Goal: Complete application form

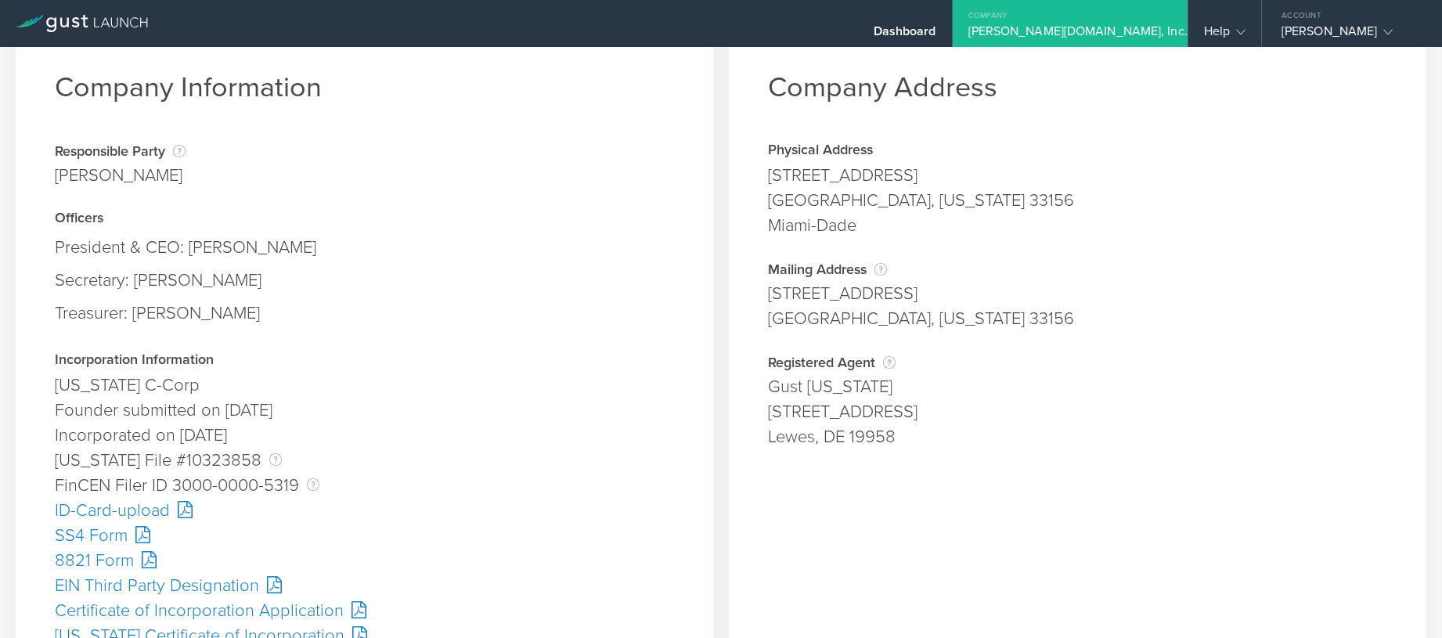
scroll to position [78, 0]
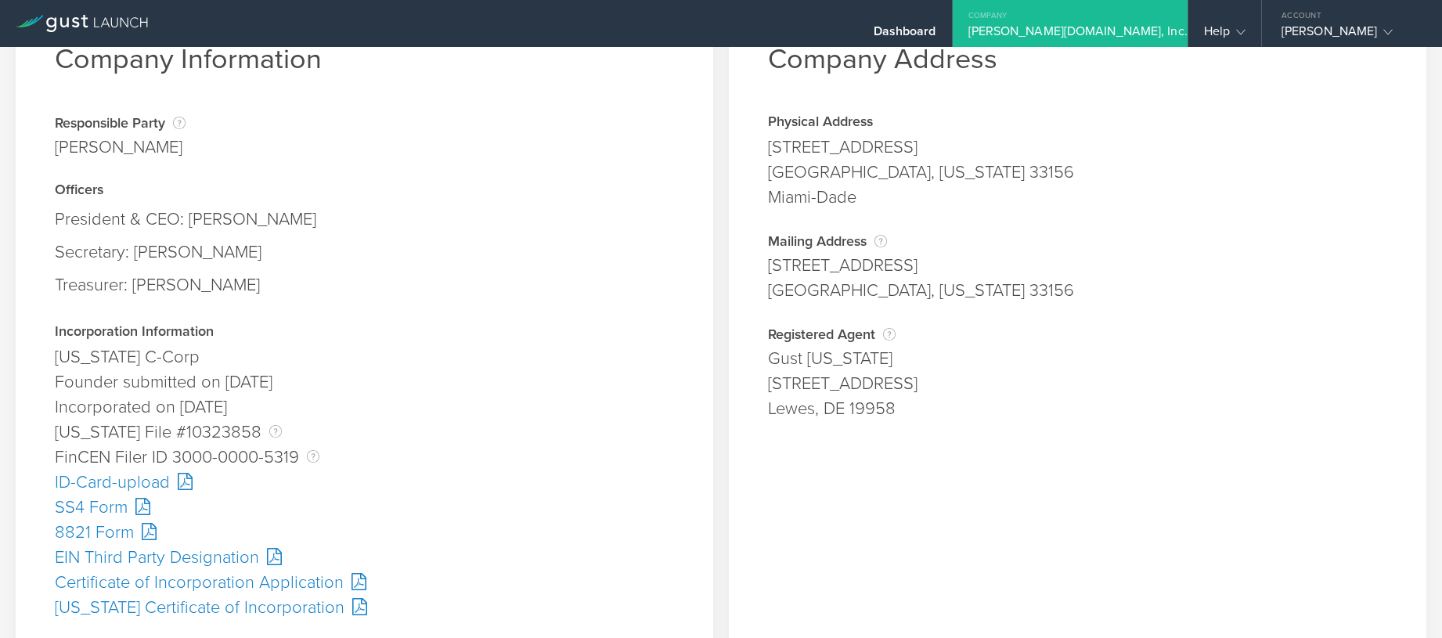
click at [100, 511] on div "SS4 Form" at bounding box center [364, 507] width 619 height 25
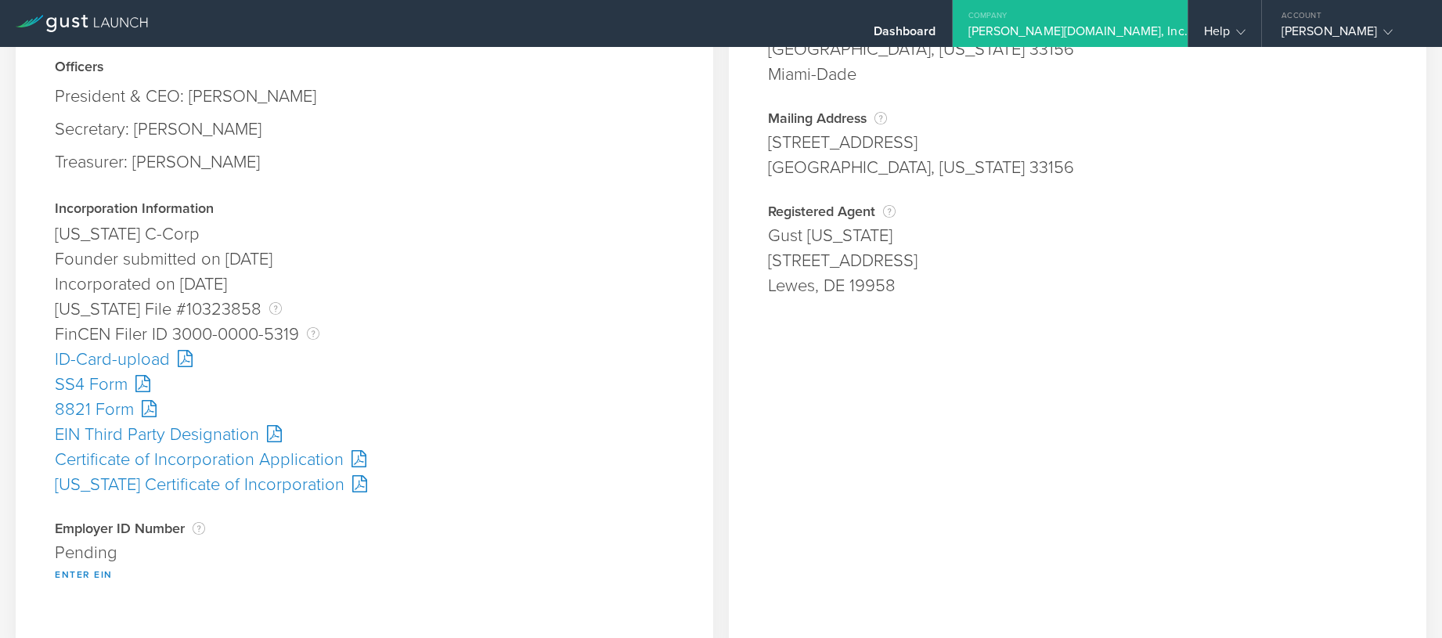
scroll to position [313, 0]
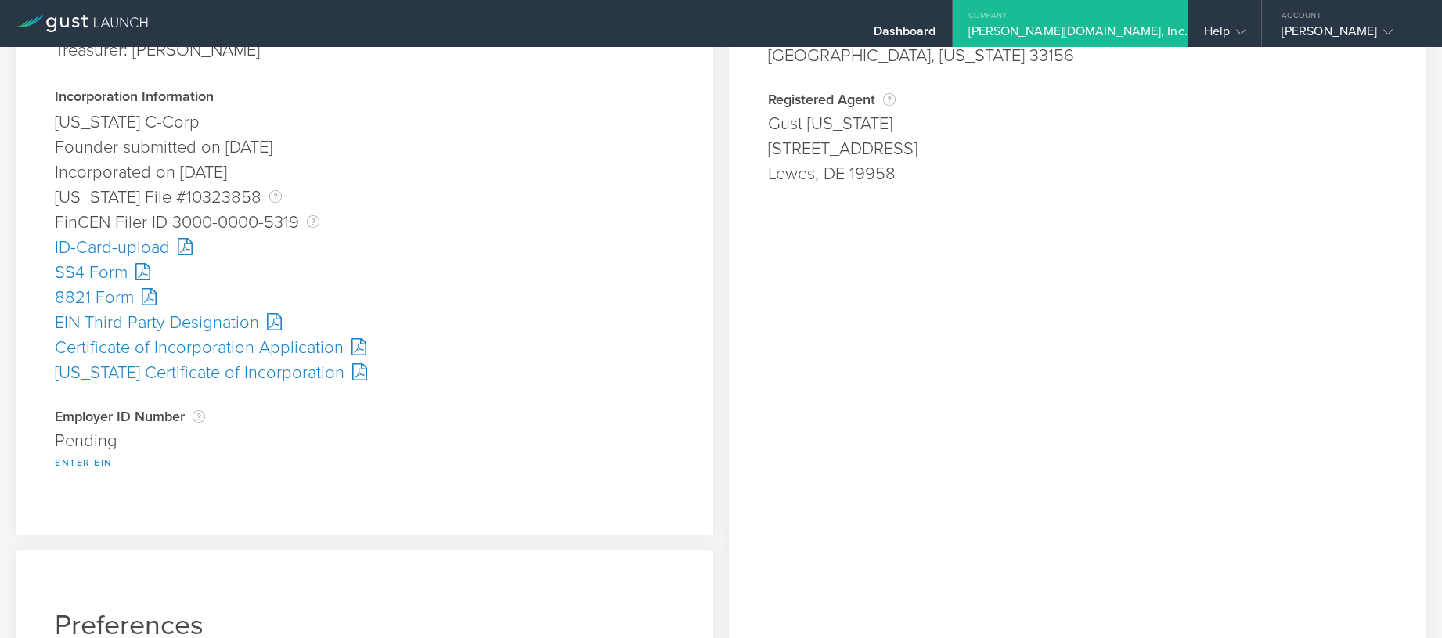
click at [74, 463] on button "Enter EIN" at bounding box center [84, 462] width 58 height 19
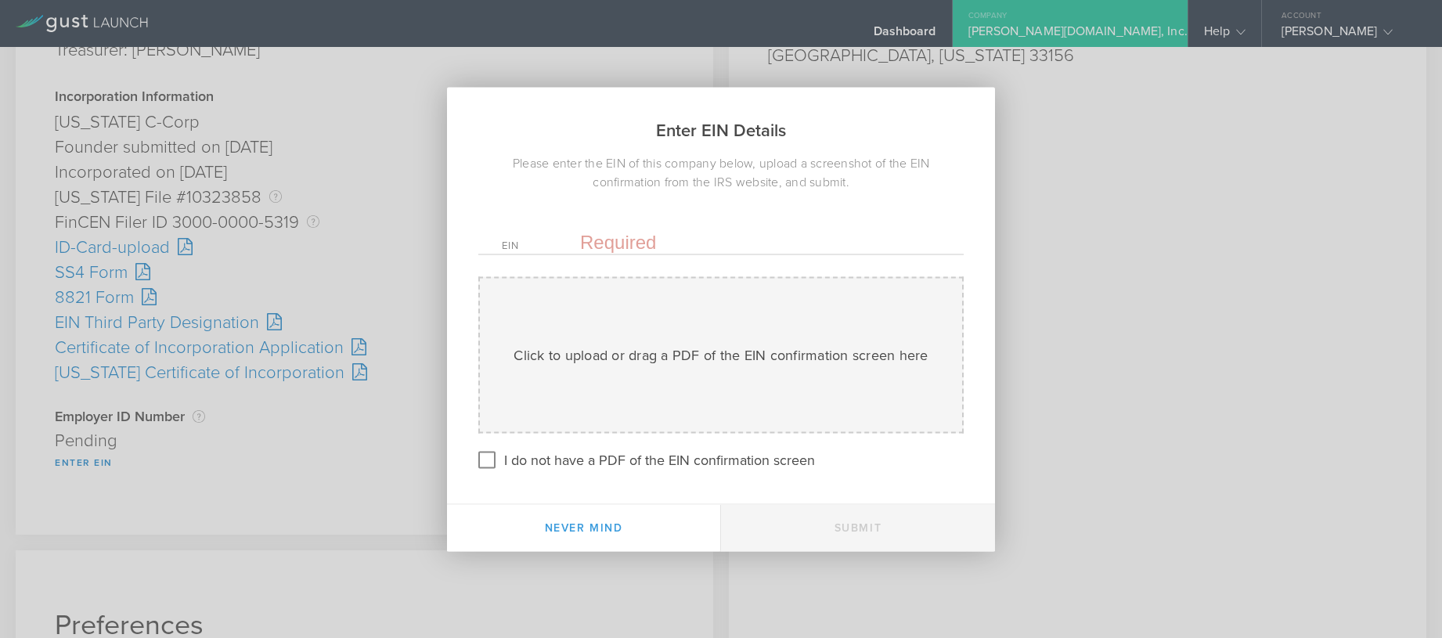
click at [619, 240] on input "text" at bounding box center [760, 241] width 360 height 23
paste input "[US_EMPLOYER_IDENTIFICATION_NUMBER]"
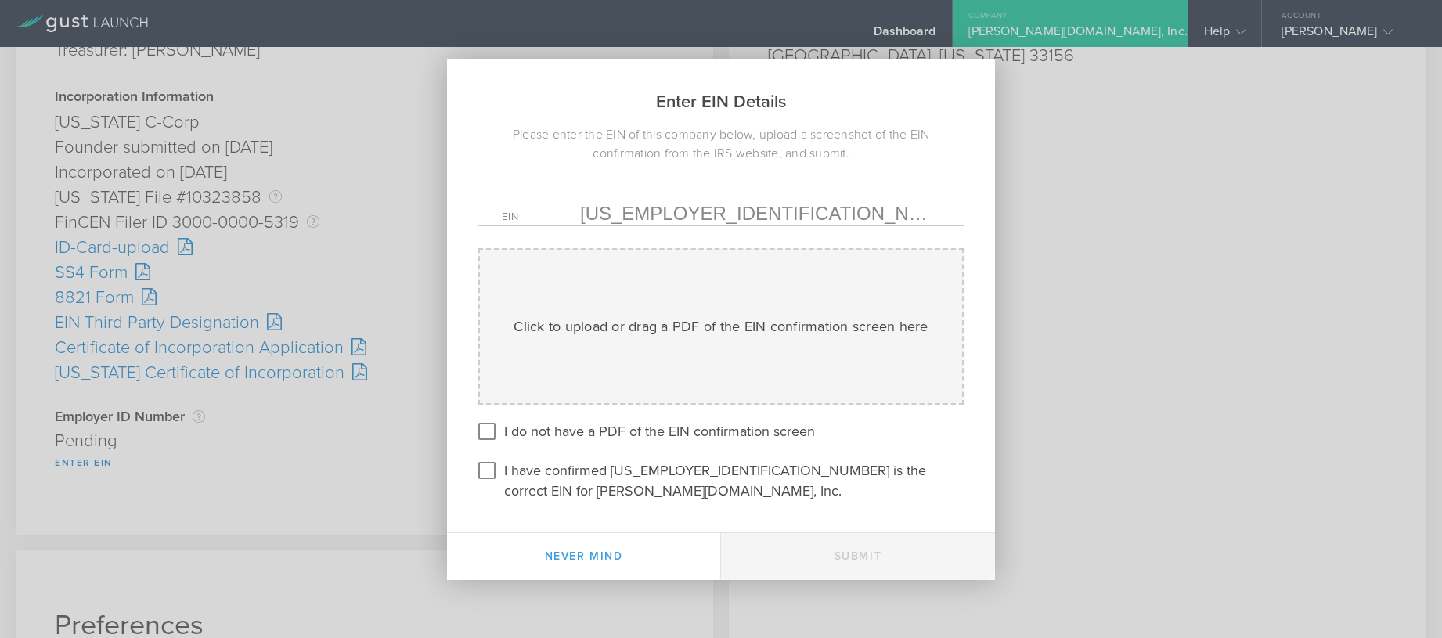
type input "[US_EMPLOYER_IDENTIFICATION_NUMBER]"
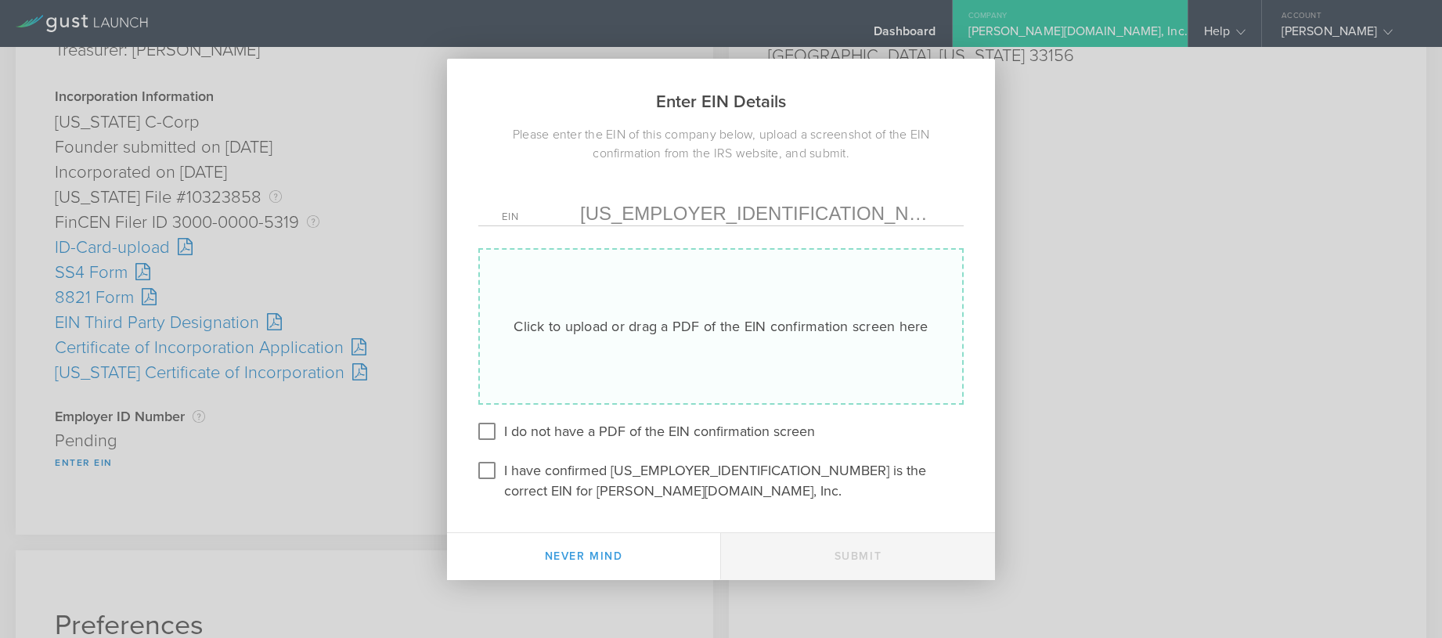
click at [575, 309] on div "Click to upload or drag a PDF of the EIN confirmation screen here Uploading" at bounding box center [721, 326] width 486 height 157
type input "C:\fakepath\IRS Apply for an Employer Identification Number (EIN) online.pdf"
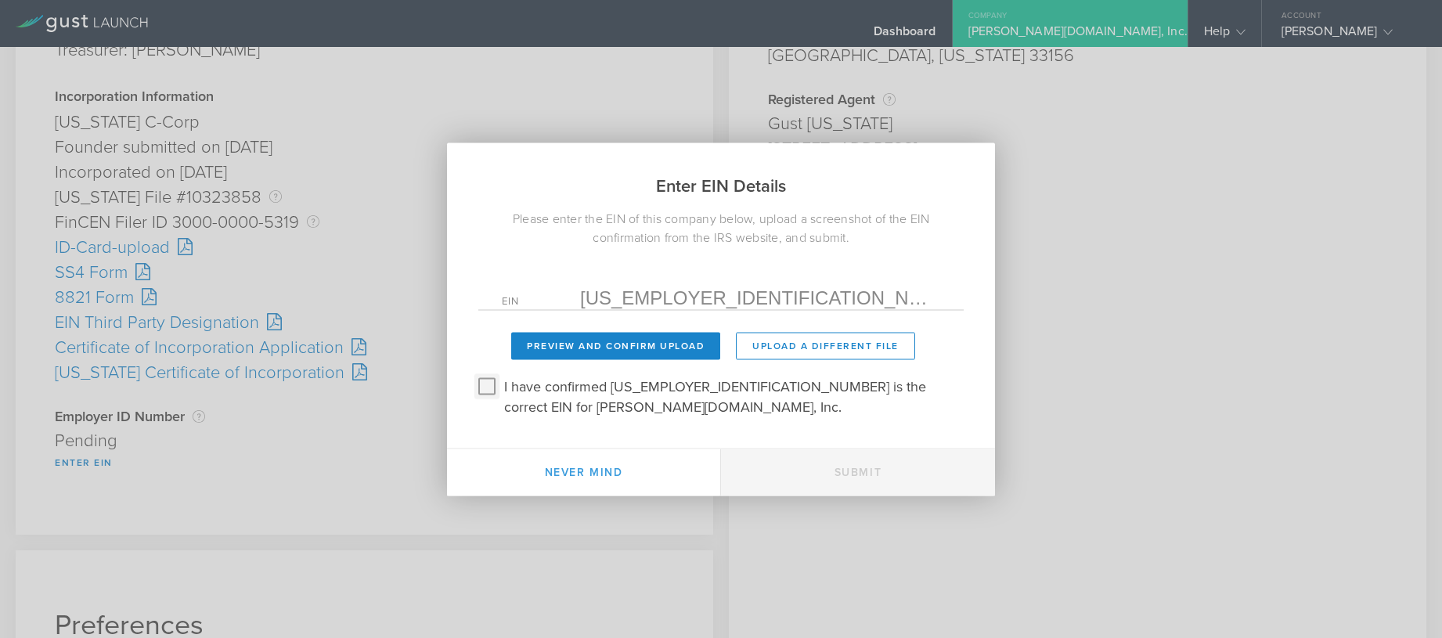
click at [486, 399] on input "I have confirmed [US_EMPLOYER_IDENTIFICATION_NUMBER] is the correct EIN for [PE…" at bounding box center [487, 386] width 25 height 25
checkbox input "true"
click at [623, 352] on button "Preview and Confirm Upload" at bounding box center [615, 345] width 209 height 27
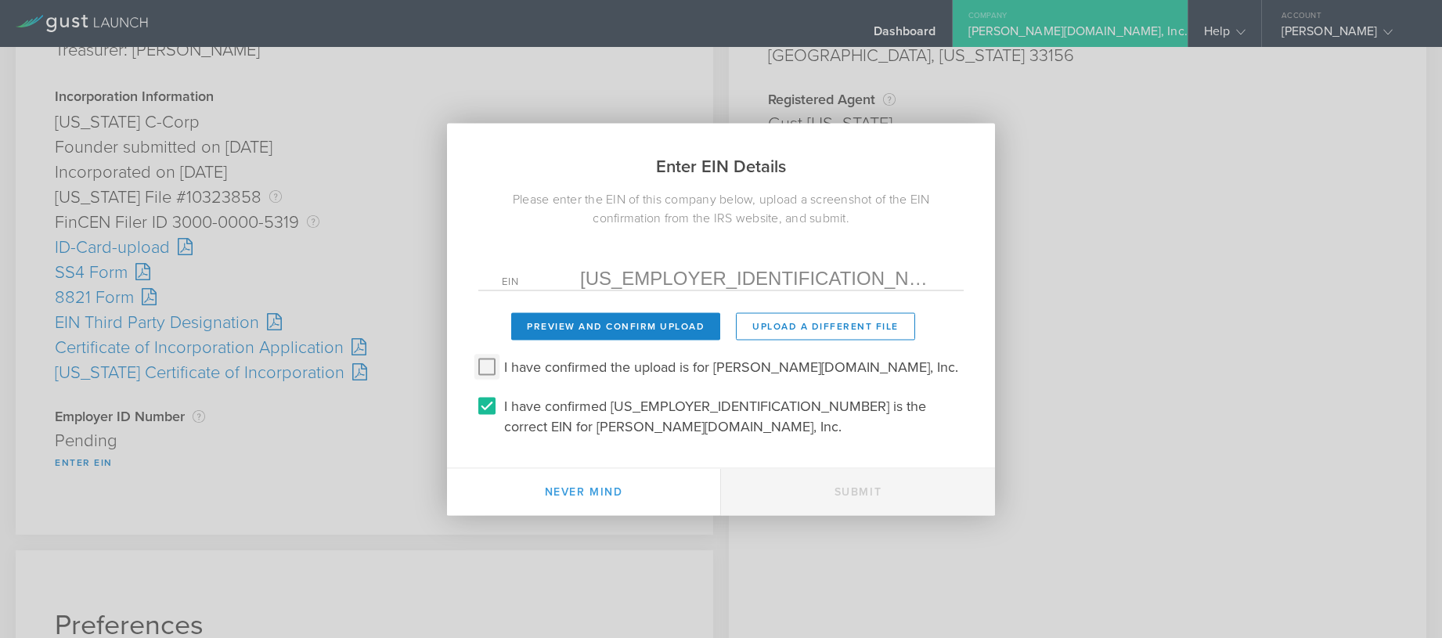
click at [490, 377] on input "I have confirmed the upload is for [PERSON_NAME][DOMAIN_NAME], Inc." at bounding box center [487, 366] width 25 height 25
checkbox input "true"
click at [868, 478] on button "Submit" at bounding box center [858, 491] width 274 height 47
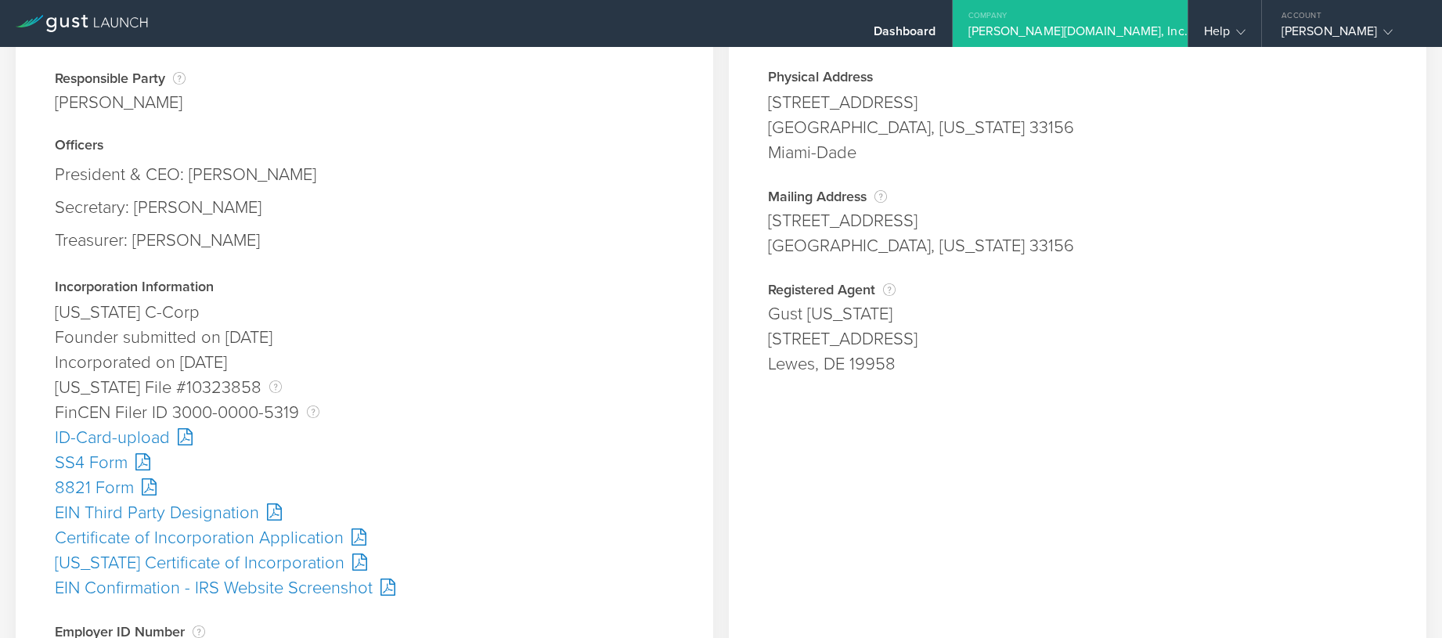
scroll to position [392, 0]
